Goal: Check status: Check status

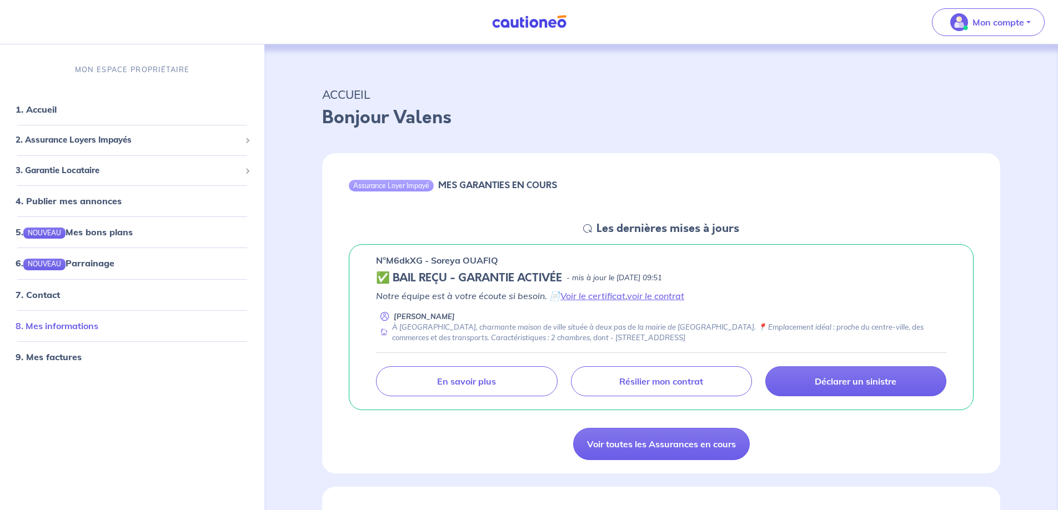
click at [67, 324] on link "8. Mes informations" at bounding box center [57, 325] width 83 height 11
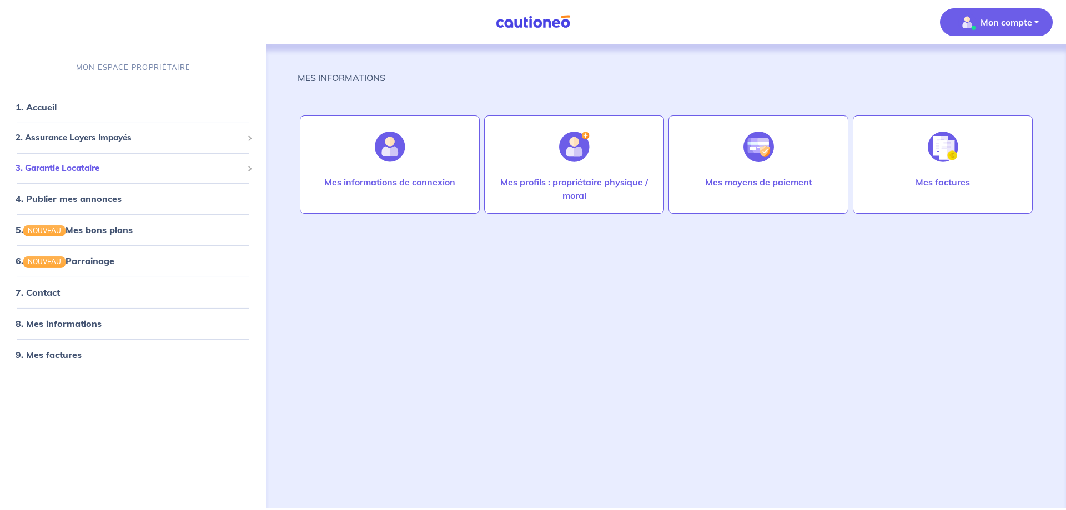
click at [172, 167] on span "3. Garantie Locataire" at bounding box center [129, 168] width 227 height 13
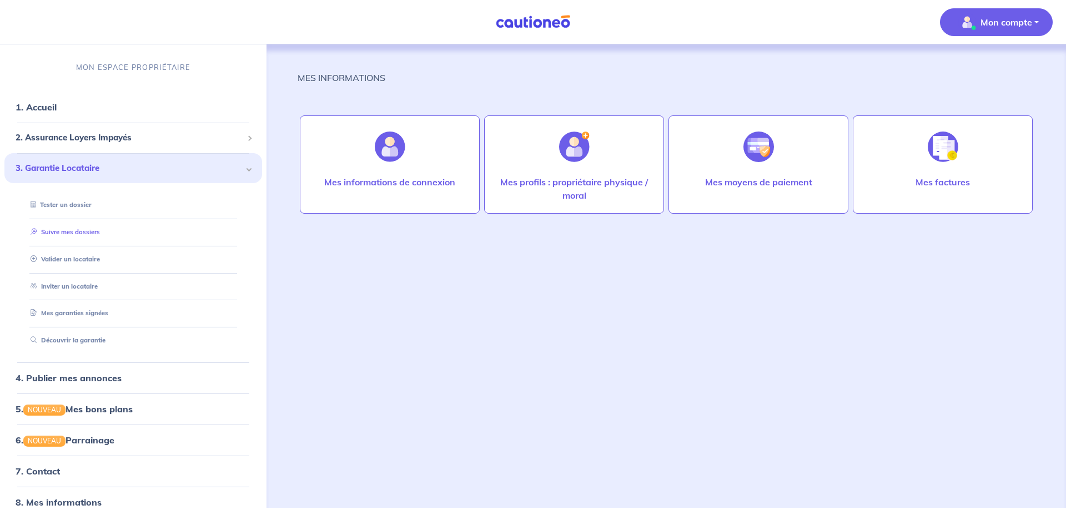
click at [91, 230] on link "Suivre mes dossiers" at bounding box center [63, 232] width 74 height 8
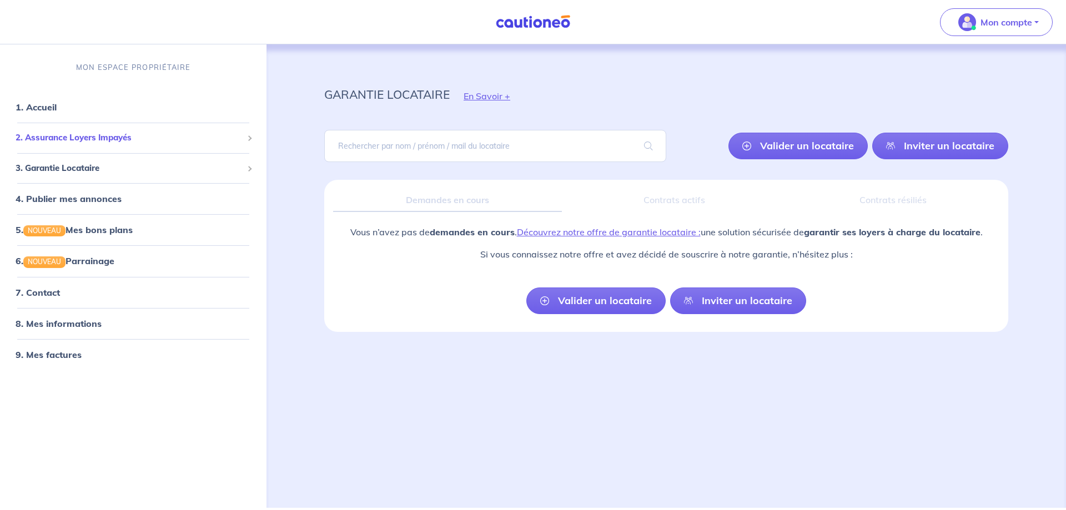
click at [106, 139] on span "2. Assurance Loyers Impayés" at bounding box center [129, 138] width 227 height 13
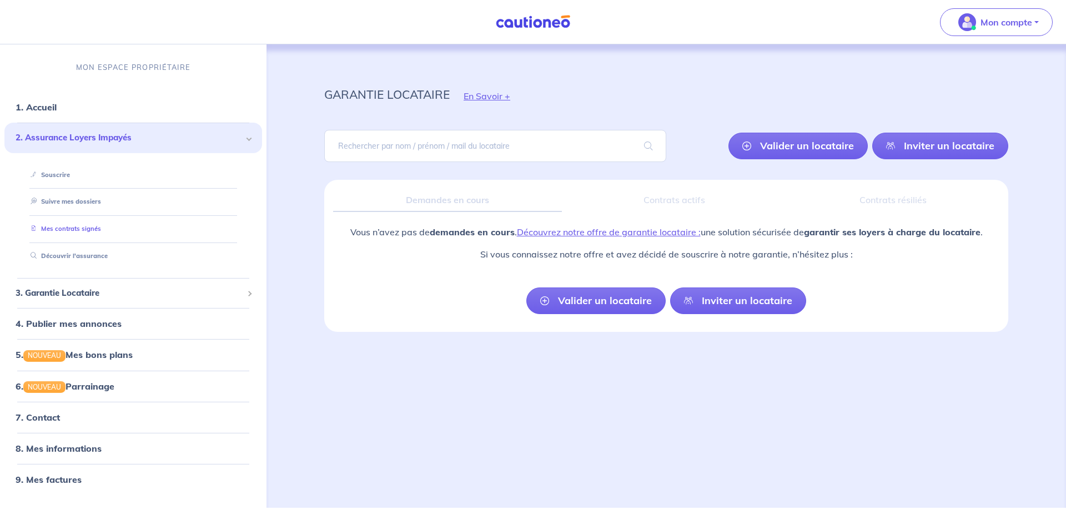
click at [69, 226] on link "Mes contrats signés" at bounding box center [63, 229] width 75 height 8
